Goal: Information Seeking & Learning: Learn about a topic

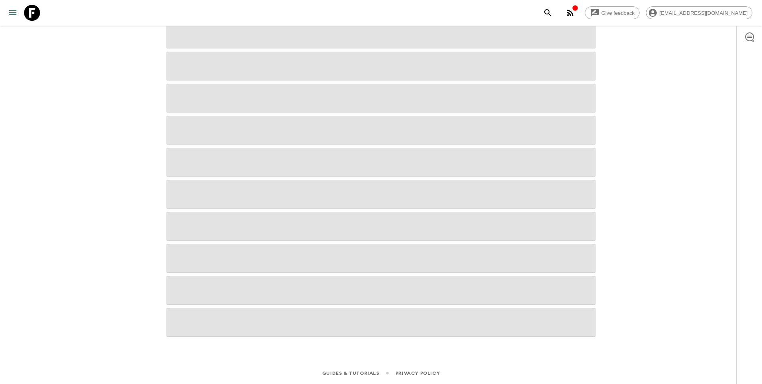
scroll to position [87, 0]
